Goal: Information Seeking & Learning: Find specific fact

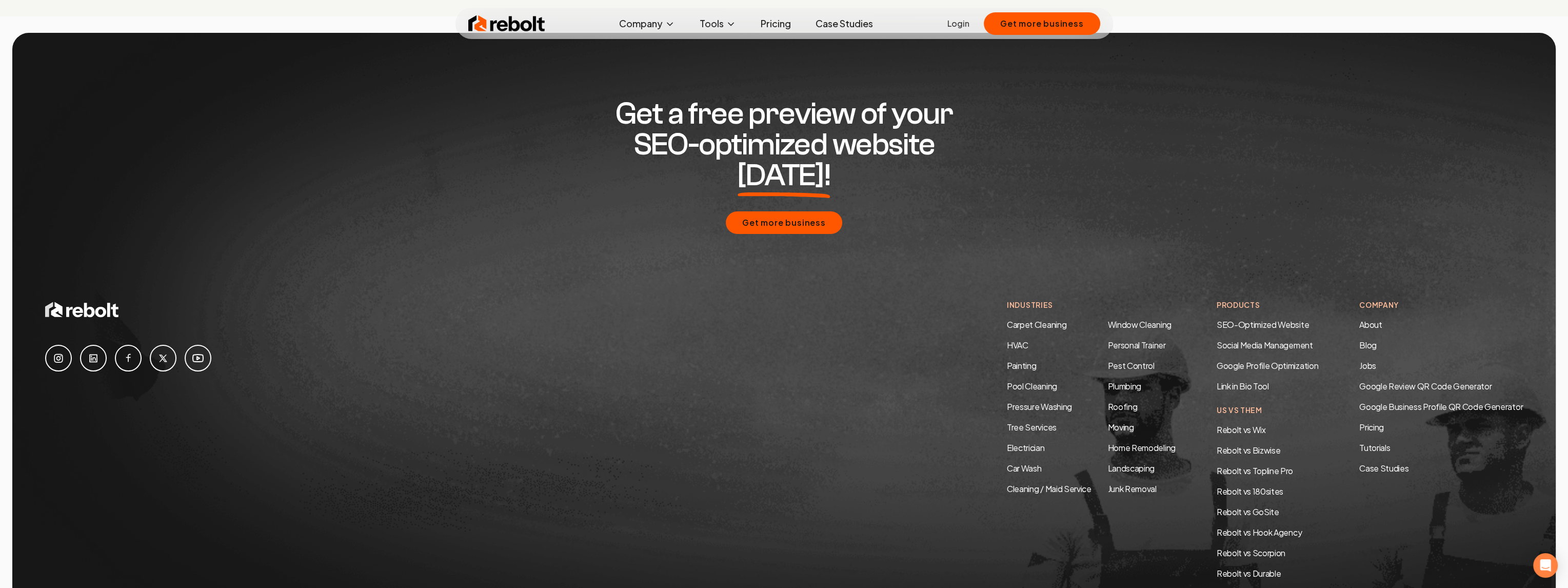
scroll to position [4954, 0]
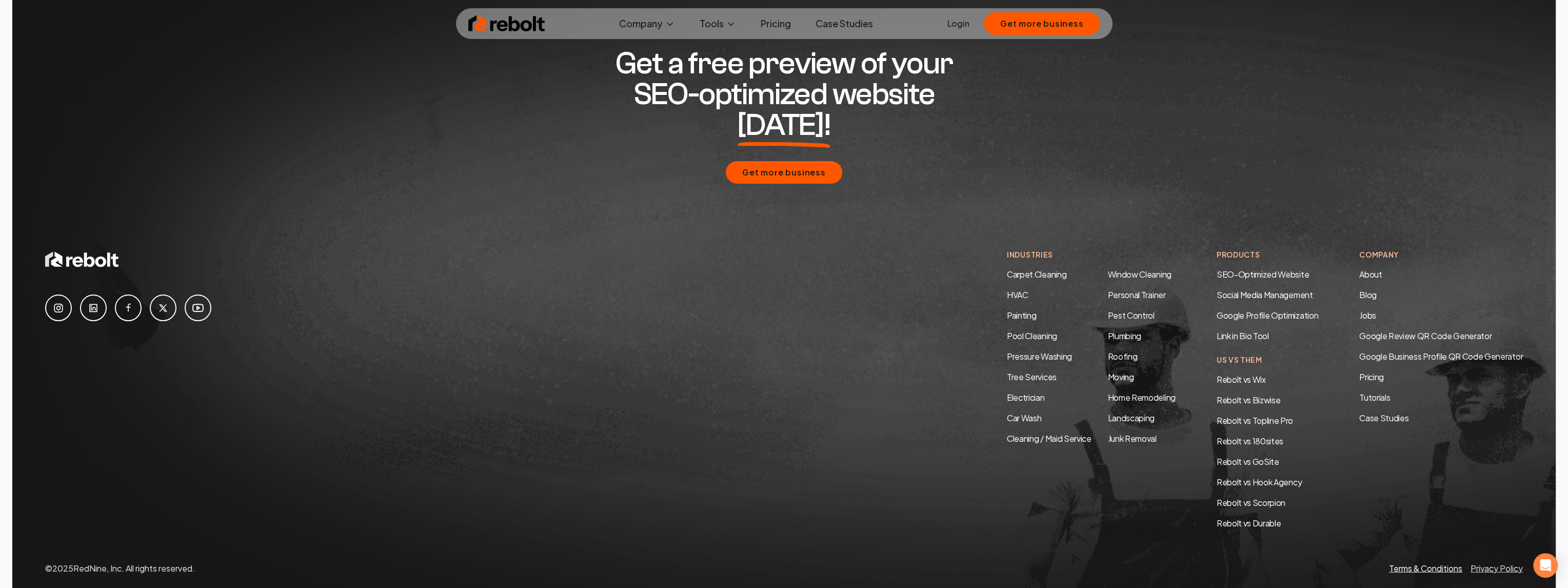
click at [1444, 562] on link "Terms & Conditions" at bounding box center [1426, 568] width 73 height 11
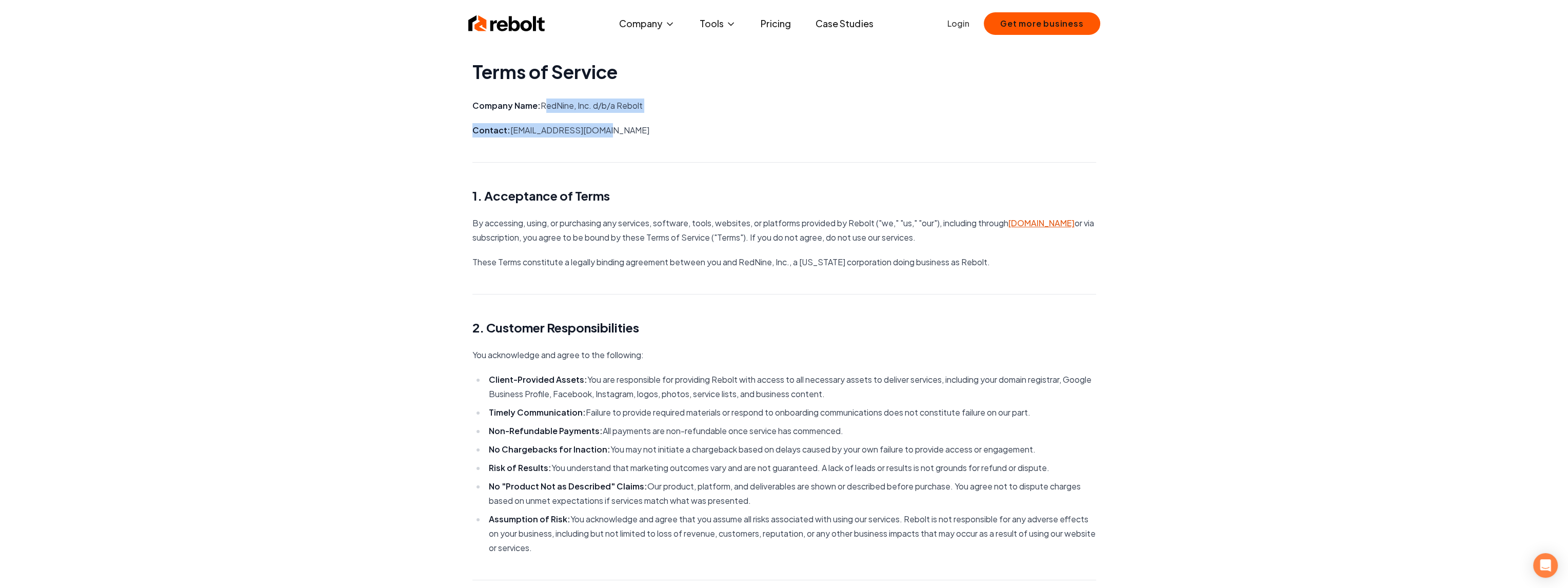
drag, startPoint x: 542, startPoint y: 107, endPoint x: 664, endPoint y: 122, distance: 122.9
drag, startPoint x: 542, startPoint y: 105, endPoint x: 640, endPoint y: 106, distance: 98.0
click at [646, 107] on p "Company Name: RedNine, Inc. d/b/a Rebolt" at bounding box center [784, 106] width 624 height 15
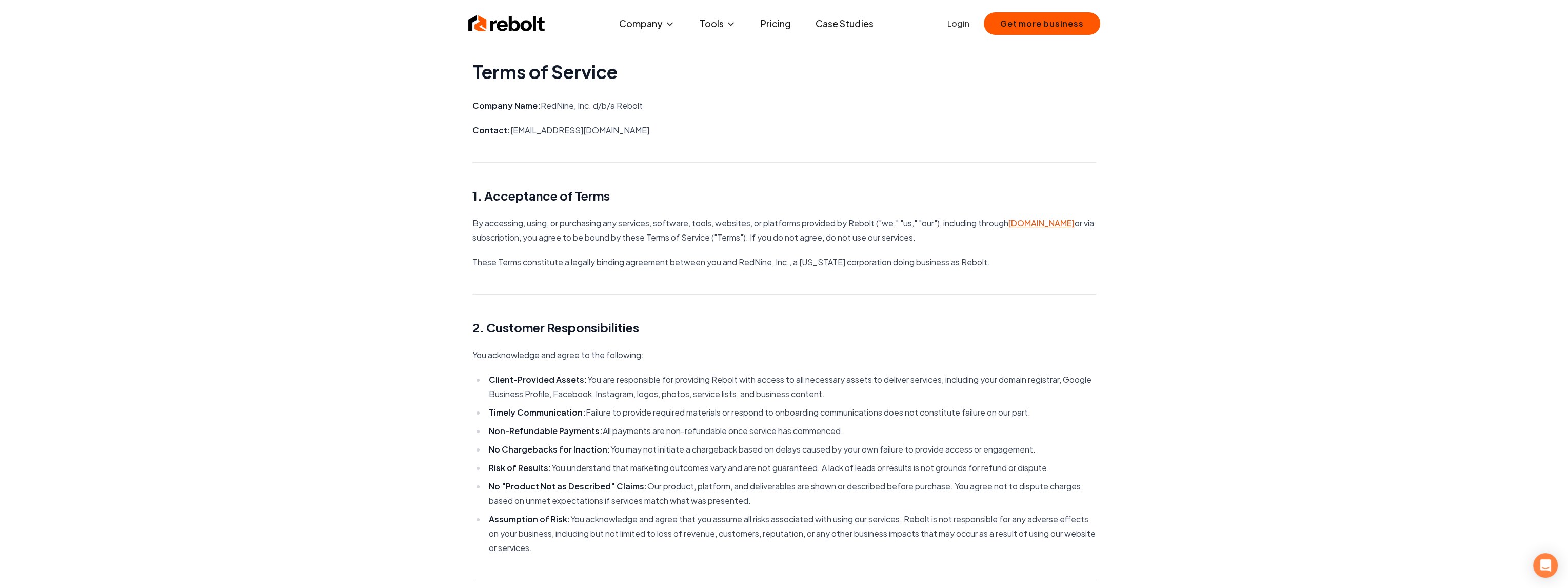
copy p "RedNine, Inc. d/b/a Rebolt"
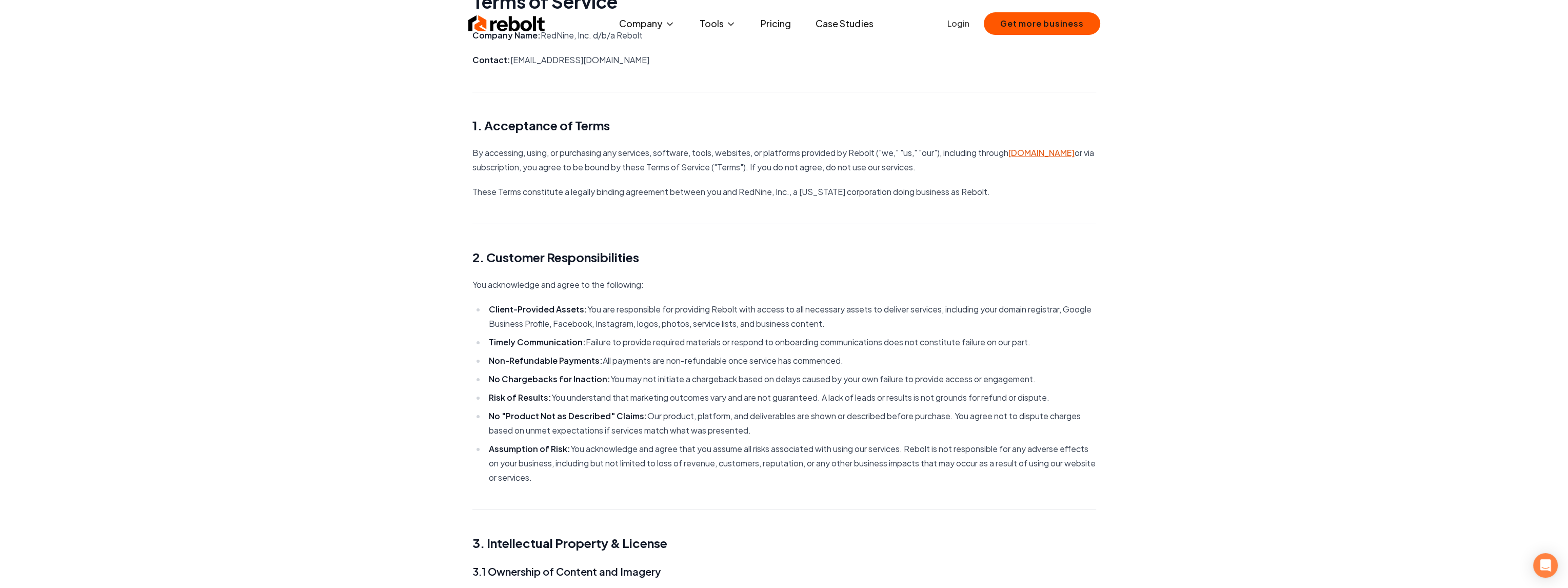
scroll to position [35, 0]
